Goal: Obtain resource: Obtain resource

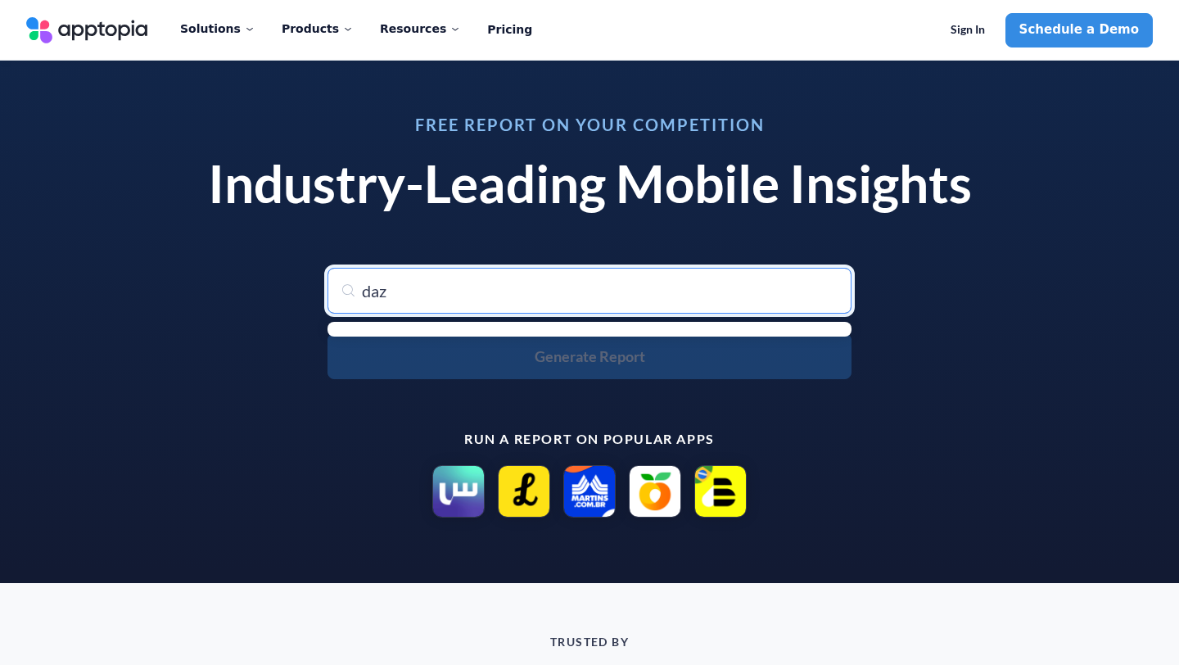
type input "dazn"
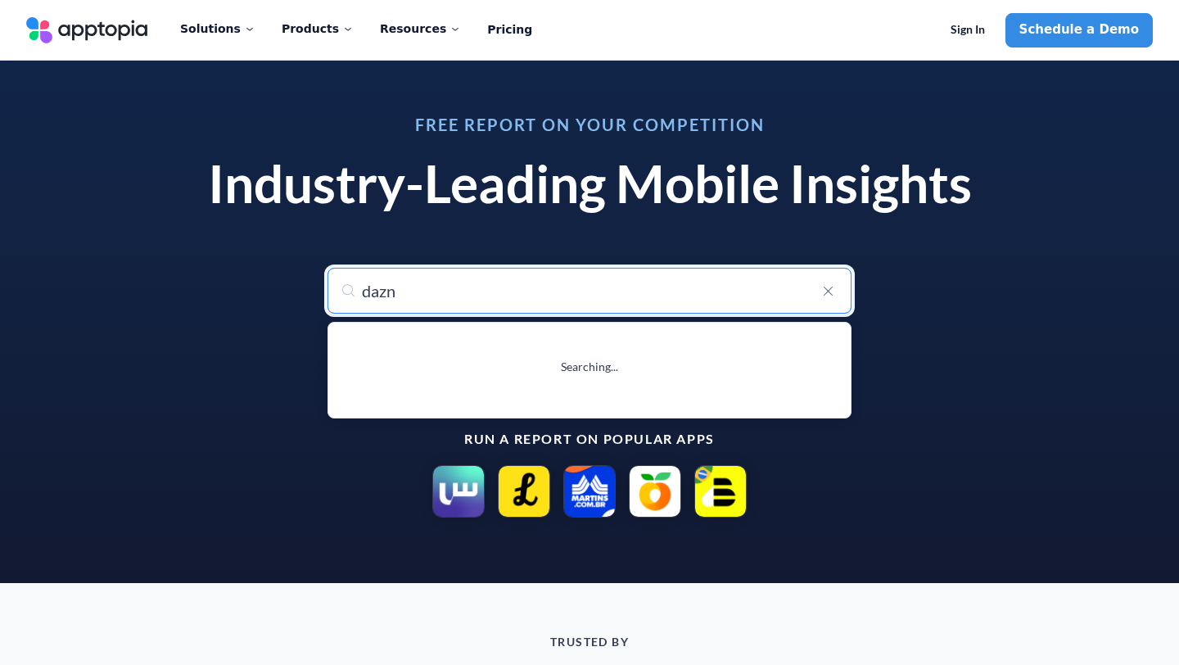
type input "dazn: Stream Live Sports"
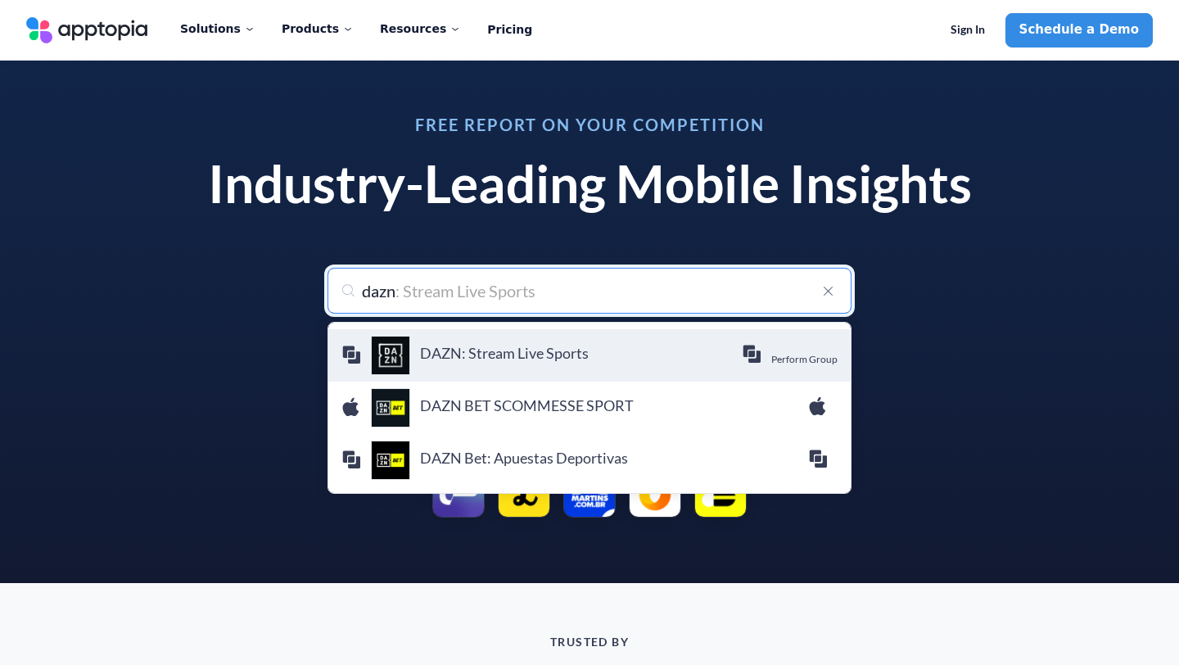
click at [719, 347] on h4 "DAZN: Stream Live Sports" at bounding box center [581, 353] width 322 height 18
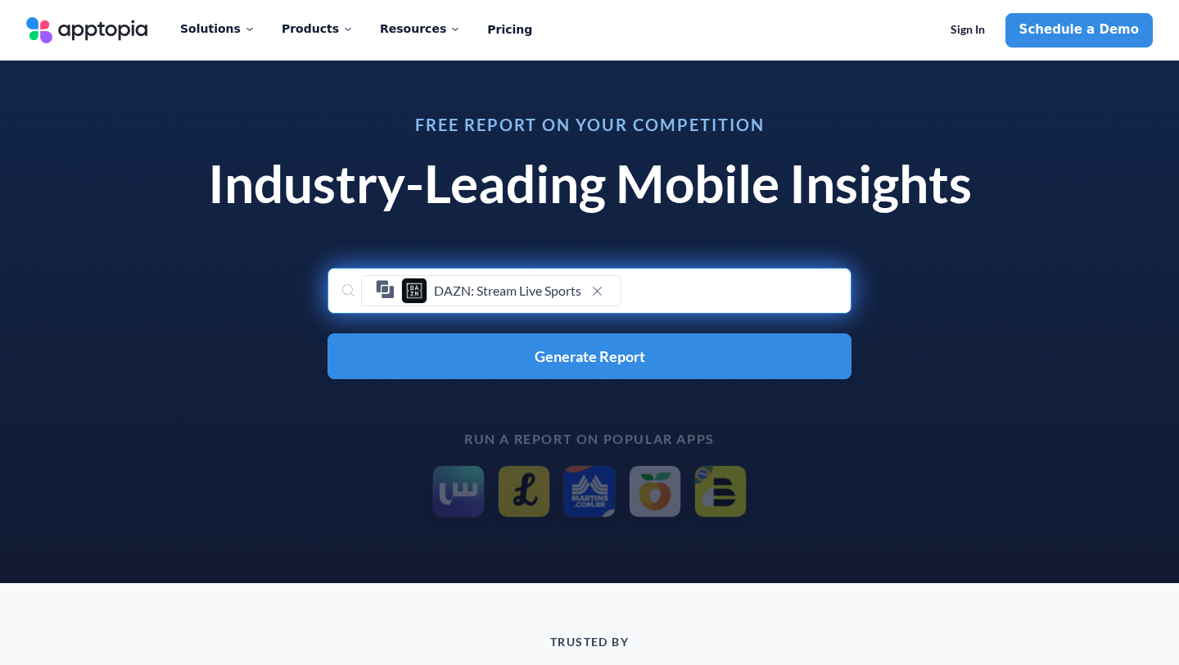
click at [719, 347] on button "Generate Report" at bounding box center [590, 356] width 524 height 46
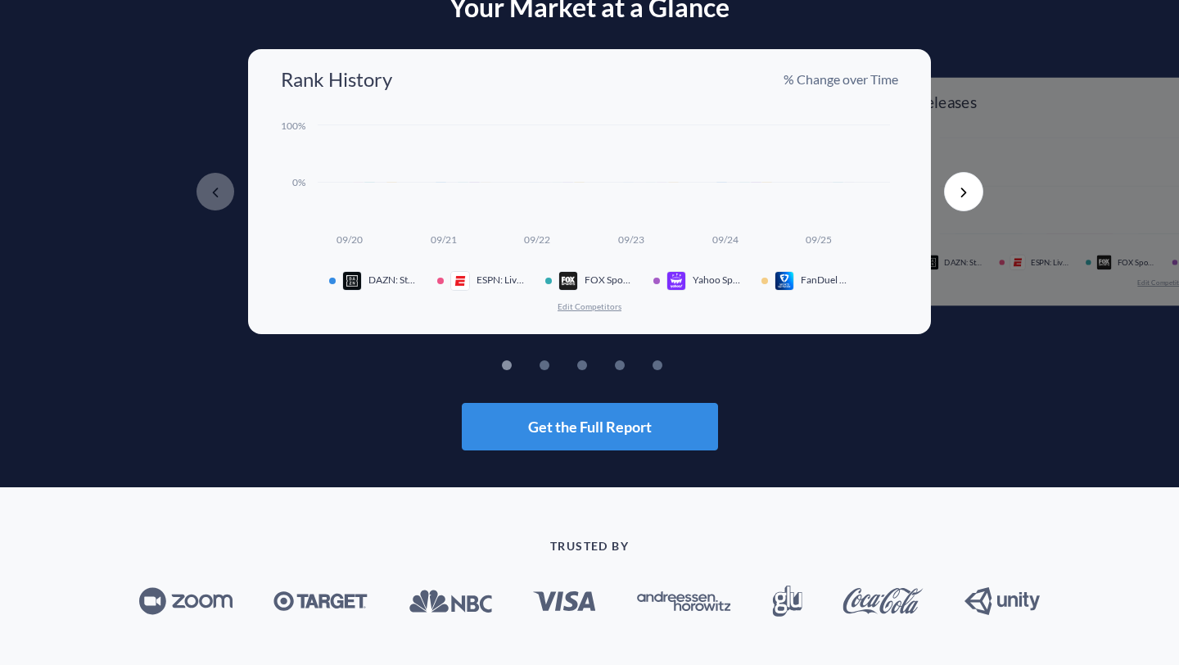
scroll to position [100, 0]
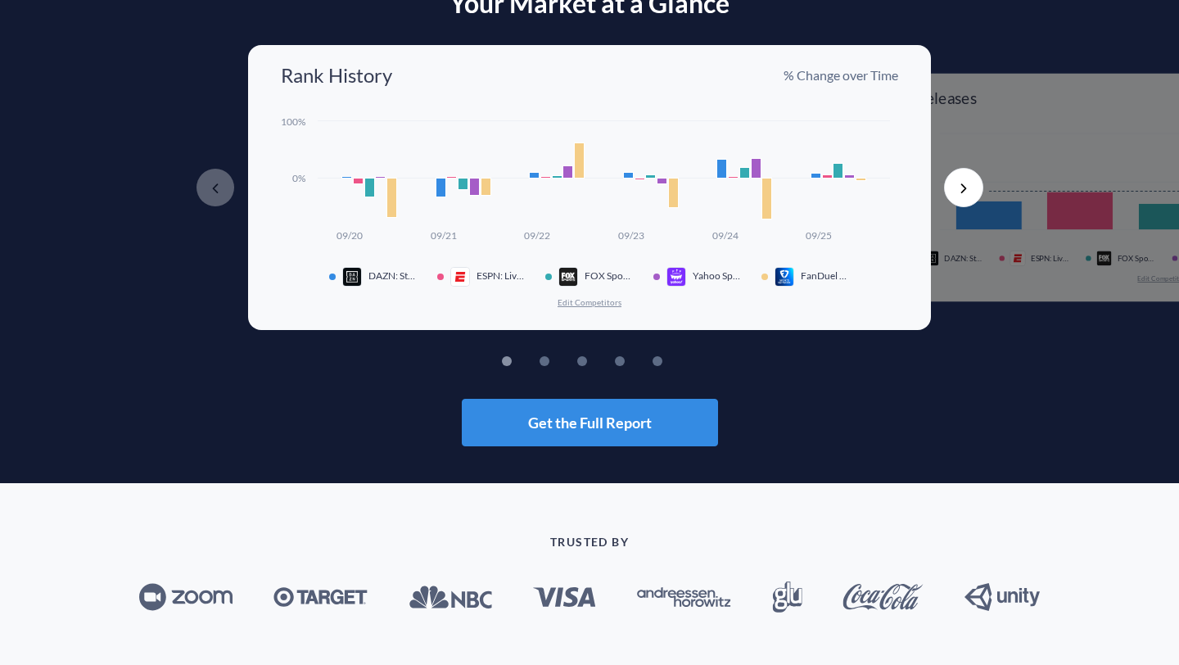
click at [605, 291] on div "Created with Highcharts 10.3.3 09/20 09/21 09/22 09/23 09/24 09/25 0% 100% DAZN…" at bounding box center [589, 210] width 617 height 195
click at [604, 303] on button "Edit Competitors" at bounding box center [590, 301] width 66 height 11
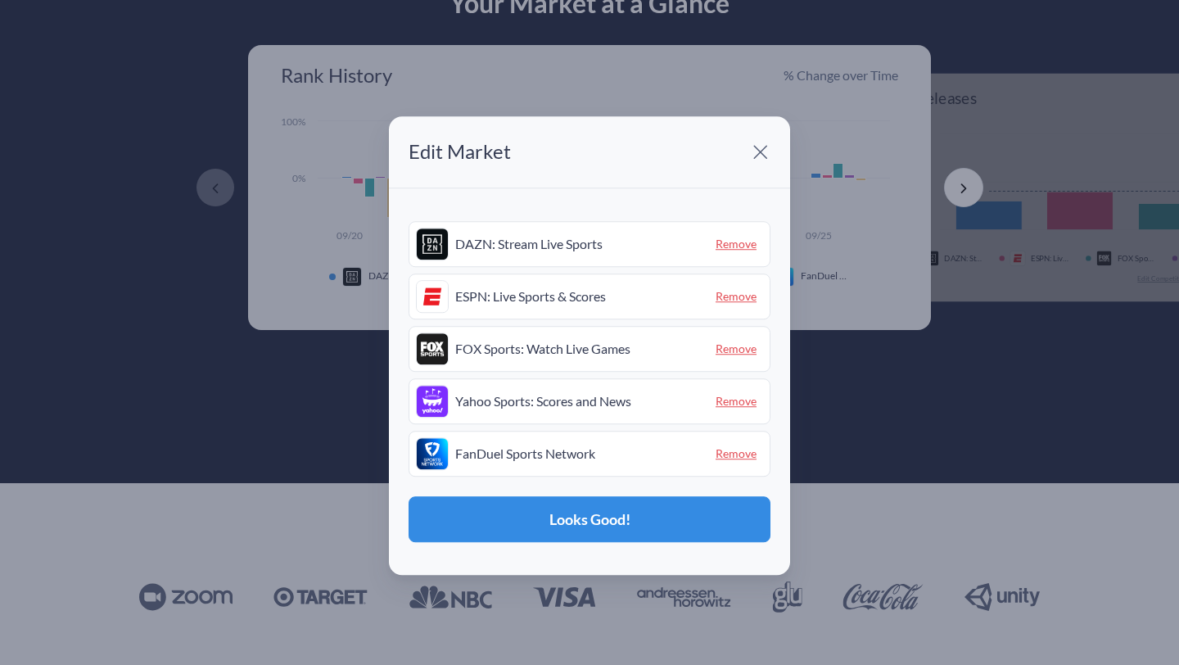
click at [763, 152] on span at bounding box center [760, 152] width 33 height 33
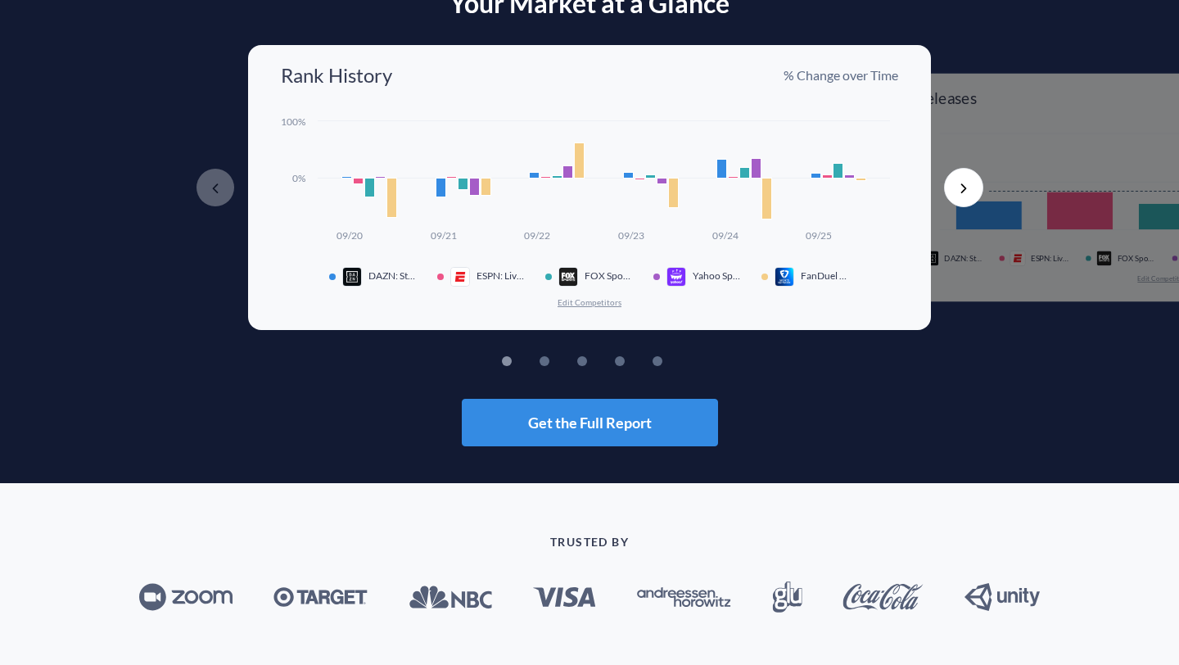
click at [968, 187] on button "Next" at bounding box center [963, 187] width 39 height 39
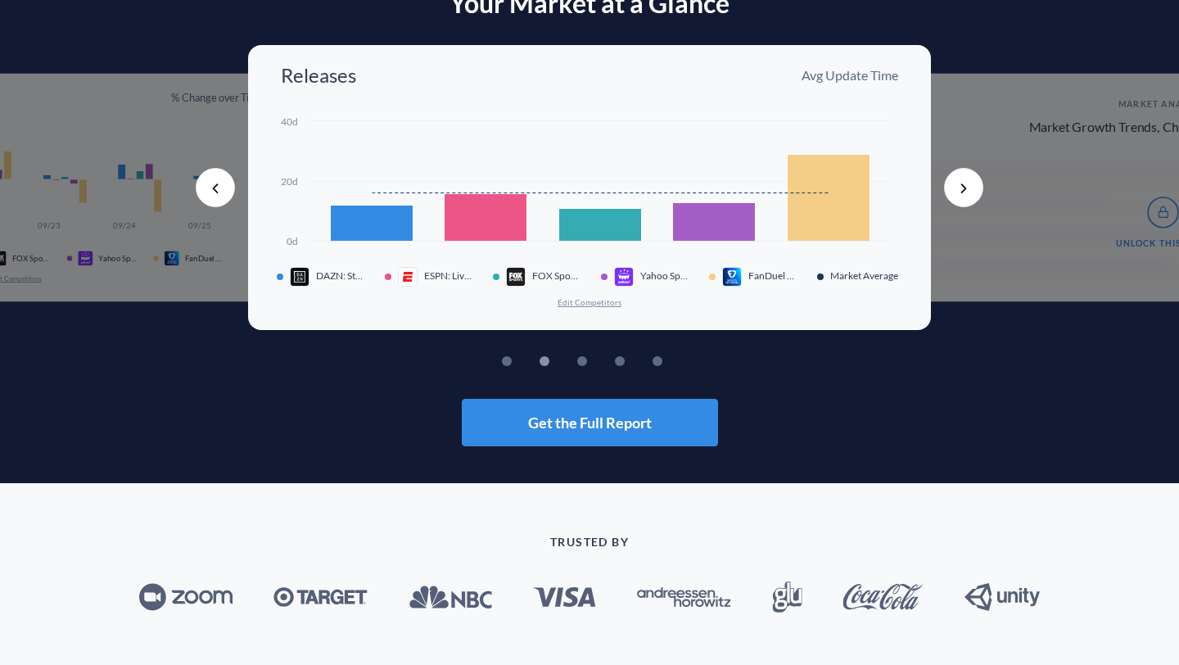
click at [968, 187] on button "Next" at bounding box center [963, 187] width 39 height 39
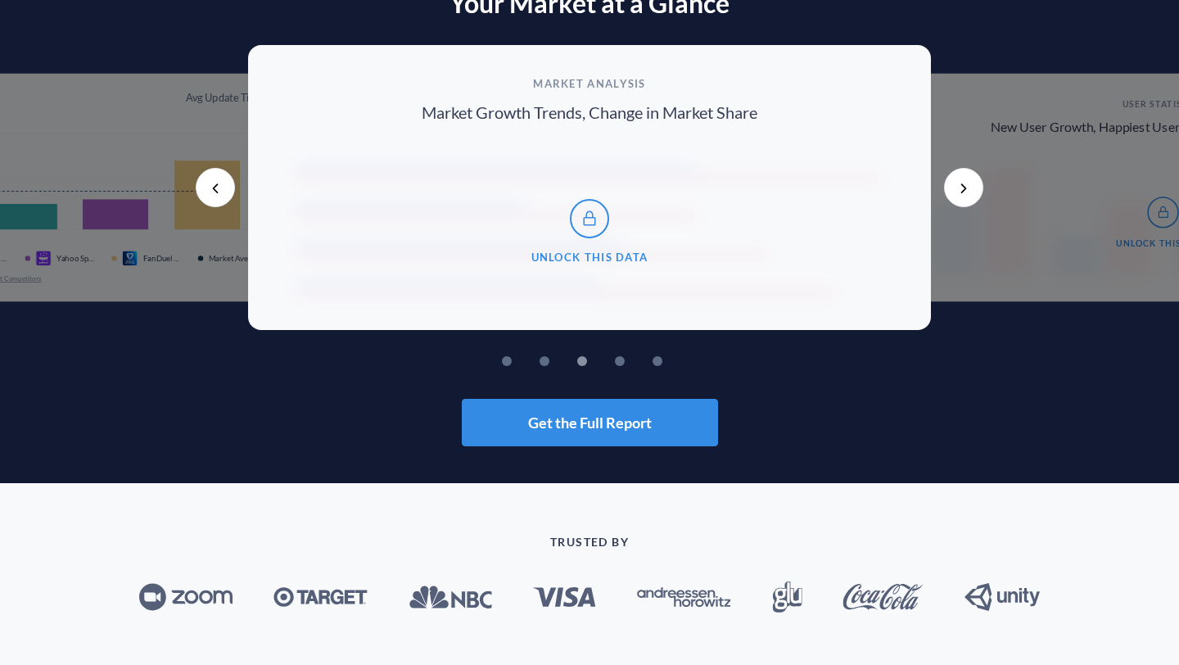
click at [968, 187] on button "Next" at bounding box center [963, 187] width 39 height 39
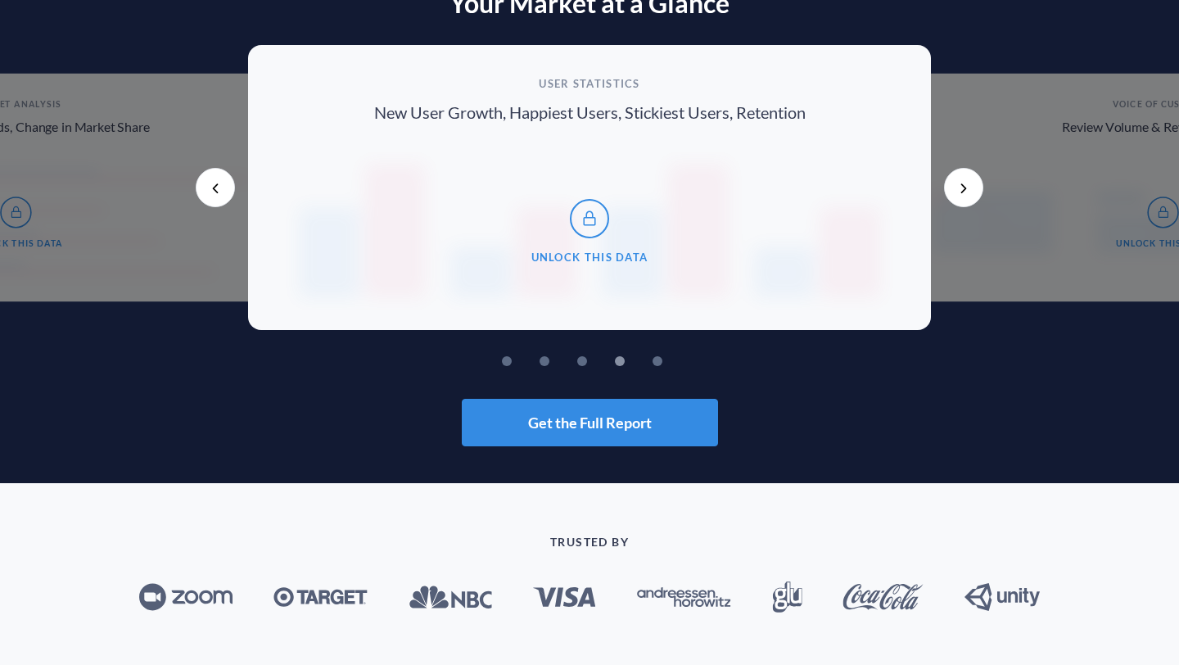
click at [968, 187] on button "Next" at bounding box center [963, 187] width 39 height 39
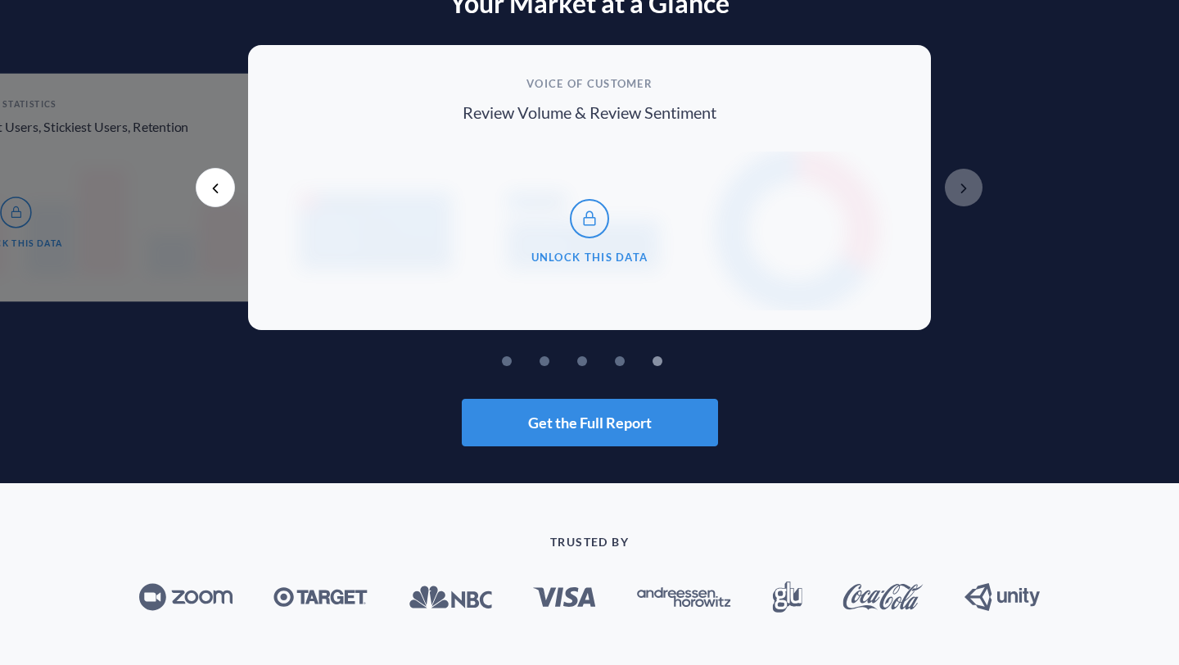
click at [219, 188] on button "Previous" at bounding box center [215, 187] width 39 height 39
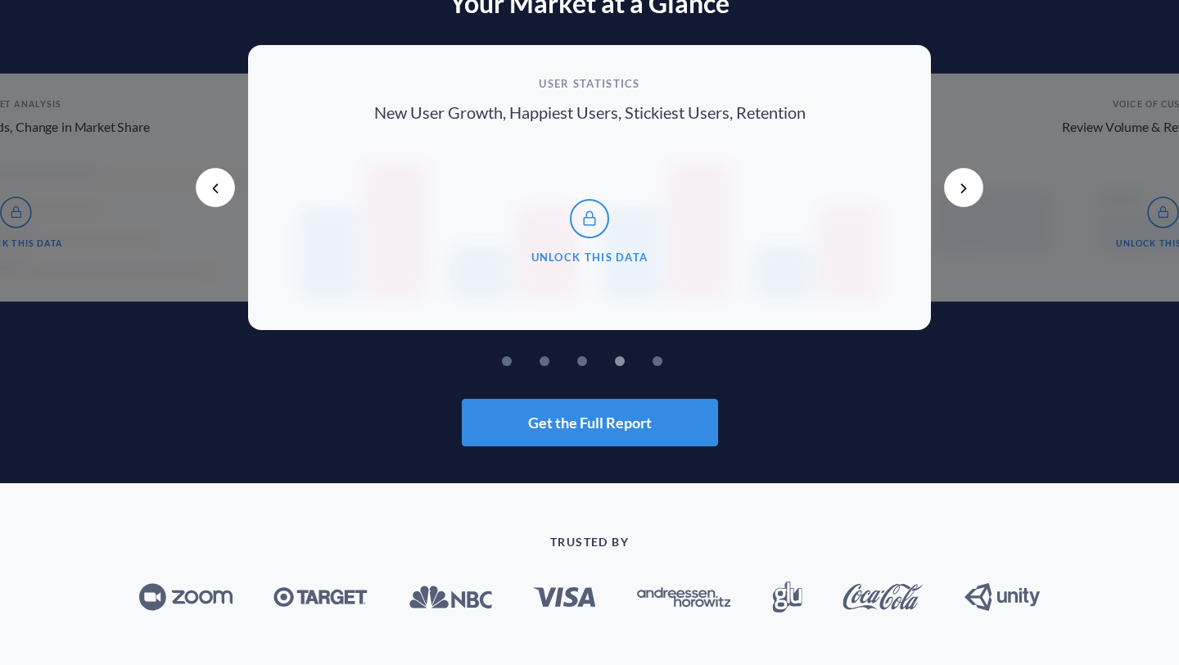
click at [583, 221] on icon at bounding box center [590, 219] width 20 height 20
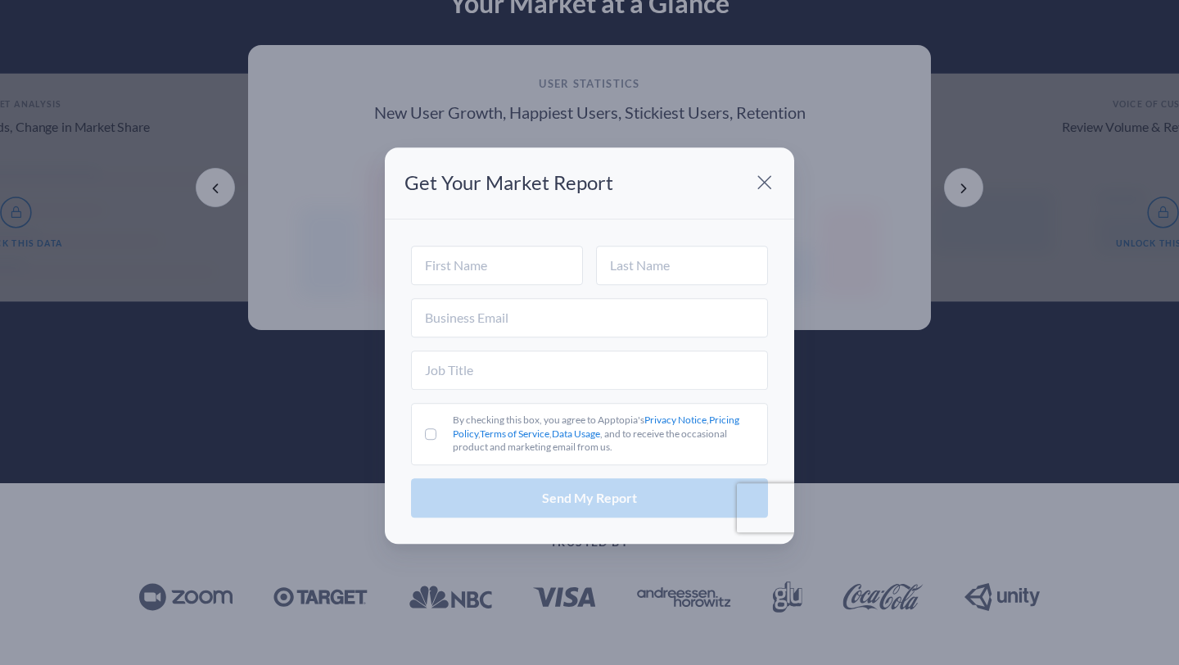
click at [781, 185] on header "Get Your Market Report" at bounding box center [589, 183] width 409 height 72
